Goal: Task Accomplishment & Management: Manage account settings

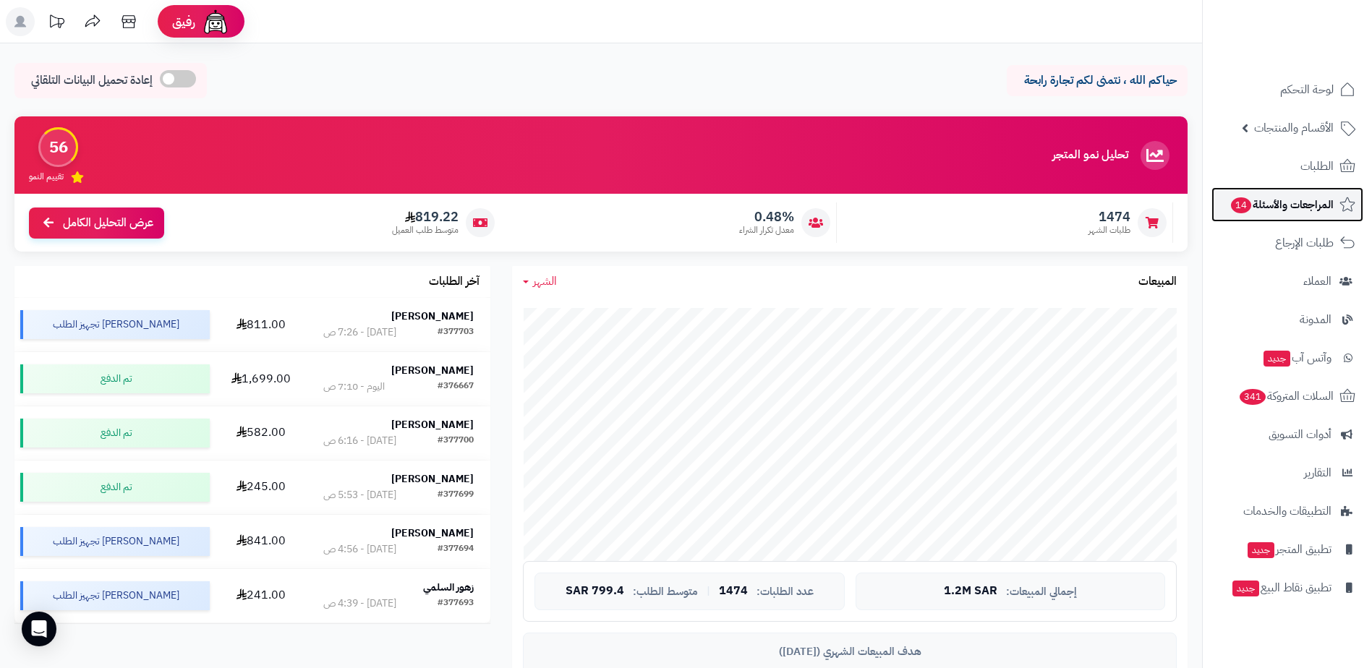
click at [1302, 216] on link "المراجعات والأسئلة 14" at bounding box center [1287, 204] width 152 height 35
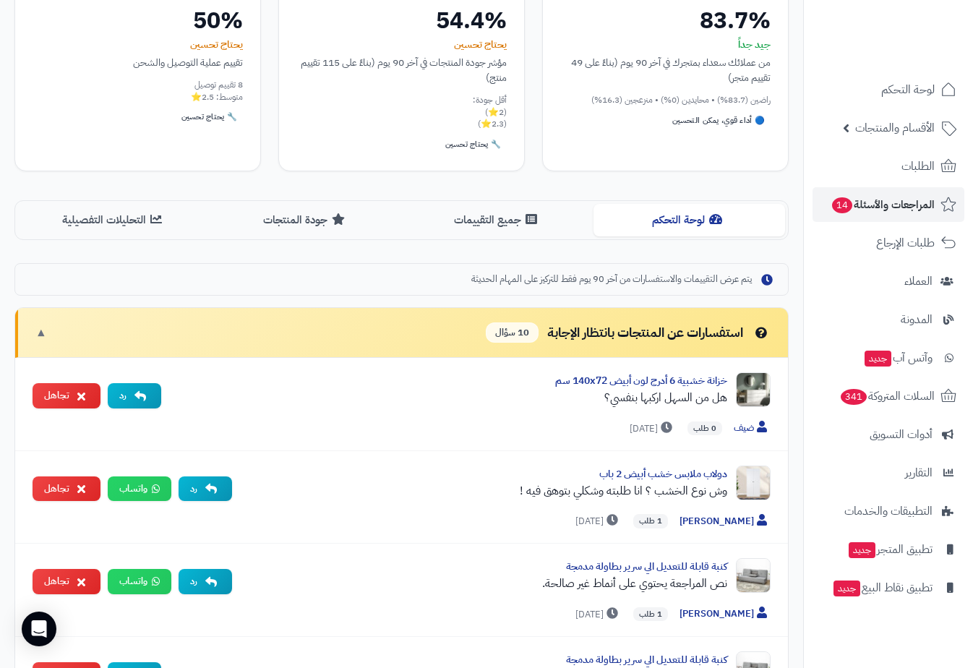
scroll to position [184, 0]
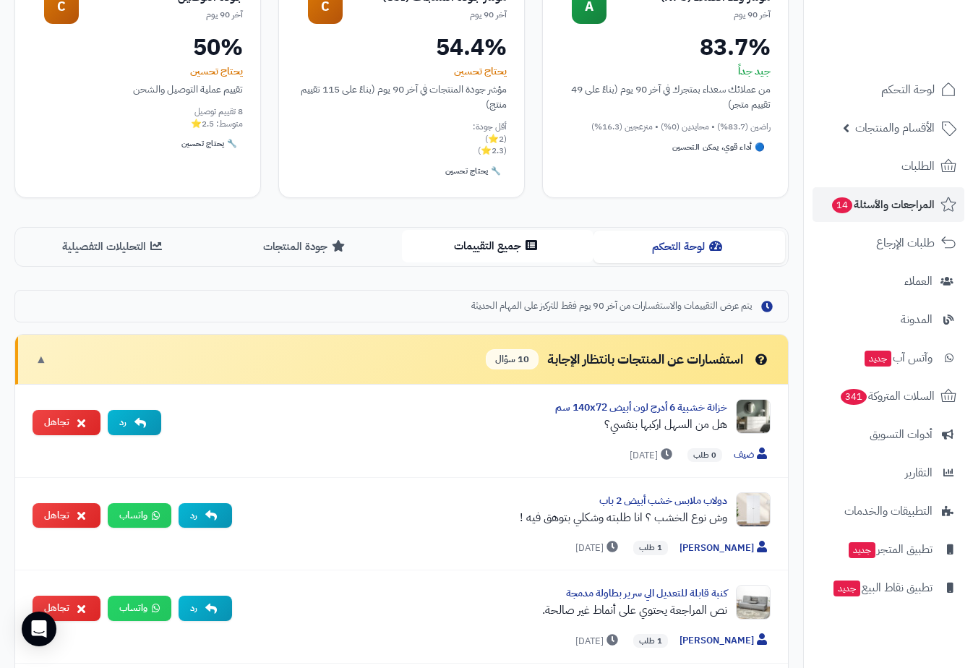
click at [499, 242] on button "جميع التقييمات" at bounding box center [498, 246] width 192 height 33
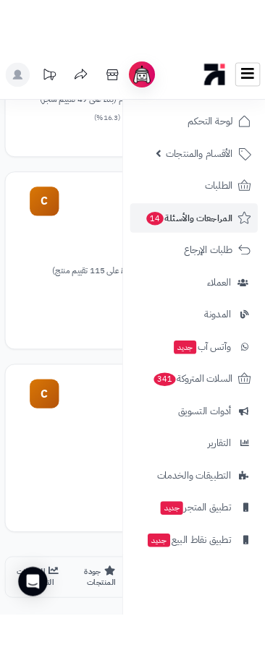
scroll to position [348, 0]
